Goal: Information Seeking & Learning: Understand process/instructions

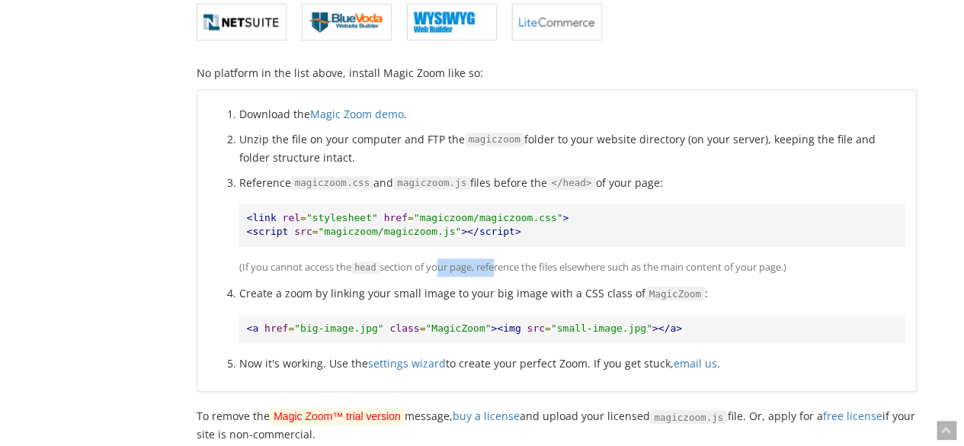
drag, startPoint x: 437, startPoint y: 263, endPoint x: 540, endPoint y: 261, distance: 102.1
click at [540, 261] on p "(If you cannot access the head section of your page, reference the files elsewh…" at bounding box center [571, 267] width 665 height 18
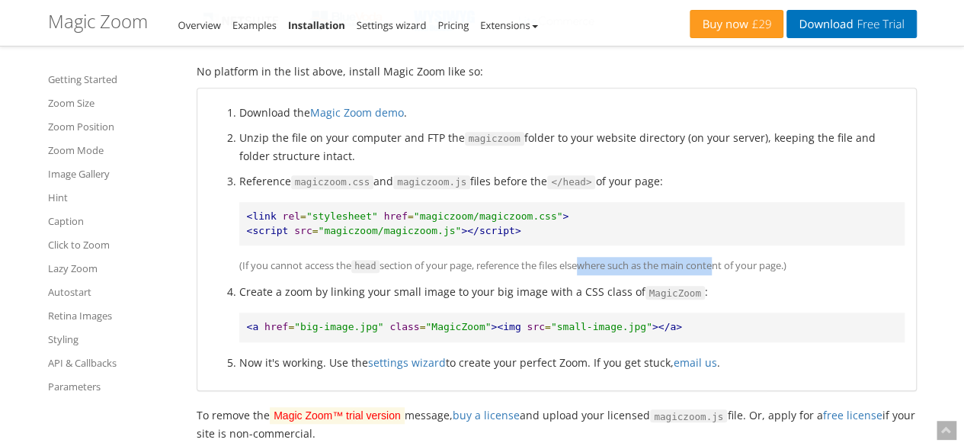
drag, startPoint x: 579, startPoint y: 261, endPoint x: 724, endPoint y: 262, distance: 144.8
click at [724, 262] on p "(If you cannot access the head section of your page, reference the files elsewh…" at bounding box center [571, 266] width 665 height 18
drag, startPoint x: 755, startPoint y: 266, endPoint x: 806, endPoint y: 264, distance: 51.9
click at [806, 264] on p "(If you cannot access the head section of your page, reference the files elsewh…" at bounding box center [571, 266] width 665 height 18
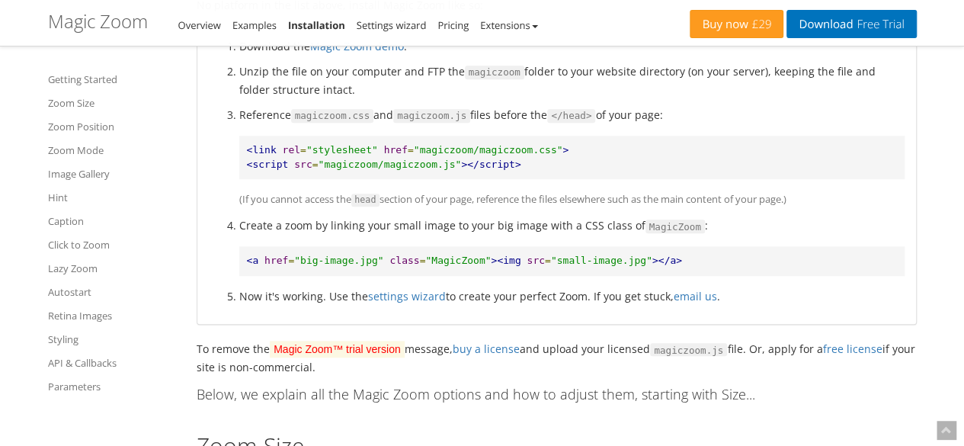
scroll to position [574, 0]
drag, startPoint x: 486, startPoint y: 258, endPoint x: 574, endPoint y: 264, distance: 87.9
click at [574, 264] on pre "<a href = "big-image.jpg" class = "MagicZoom" ><img src = "small-image.jpg" ></…" at bounding box center [571, 260] width 665 height 30
drag, startPoint x: 601, startPoint y: 263, endPoint x: 627, endPoint y: 264, distance: 25.2
click at [627, 264] on pre "<a href = "big-image.jpg" class = "MagicZoom" ><img src = "small-image.jpg" ></…" at bounding box center [571, 260] width 665 height 30
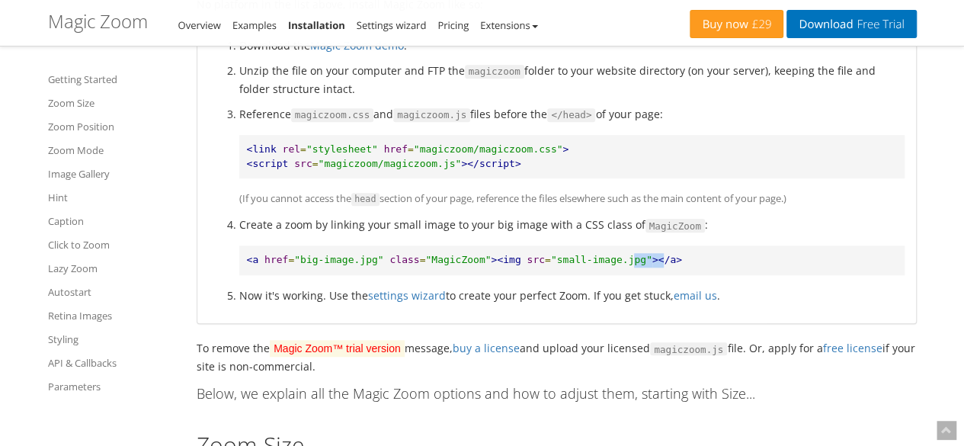
click at [627, 264] on pre "<a href = "big-image.jpg" class = "MagicZoom" ><img src = "small-image.jpg" ></…" at bounding box center [571, 260] width 665 height 30
click at [558, 293] on li "Now it's working. Use the settings wizard to create your perfect Zoom. If you g…" at bounding box center [571, 296] width 665 height 18
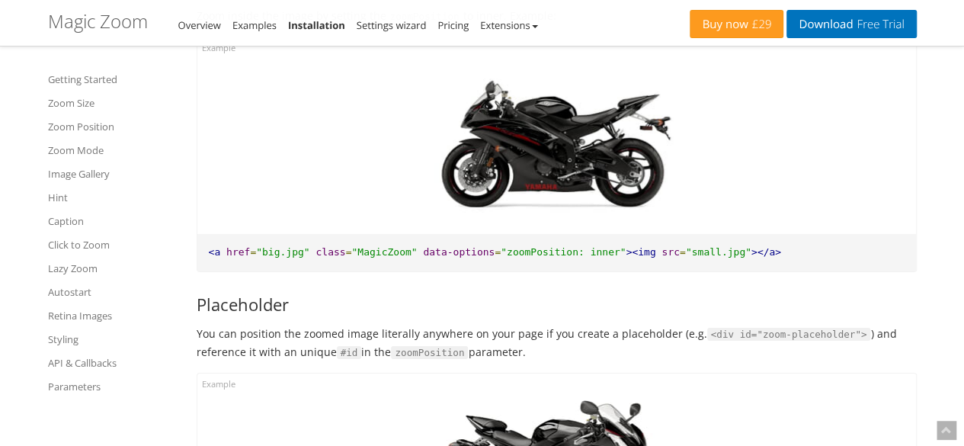
scroll to position [2396, 0]
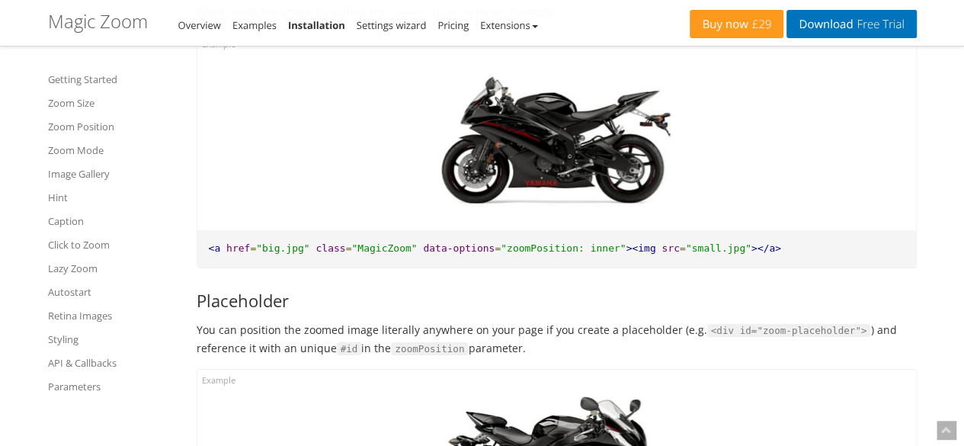
click at [572, 244] on span ""zoomPosition: inner"" at bounding box center [563, 247] width 125 height 11
